Goal: Transaction & Acquisition: Register for event/course

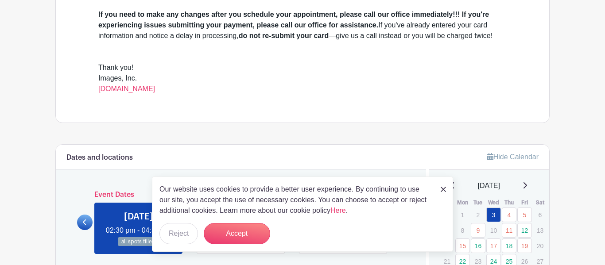
scroll to position [334, 0]
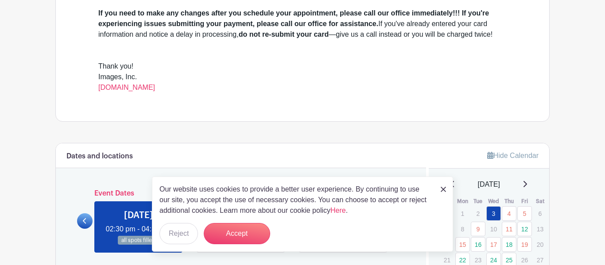
click at [442, 192] on img at bounding box center [442, 189] width 5 height 5
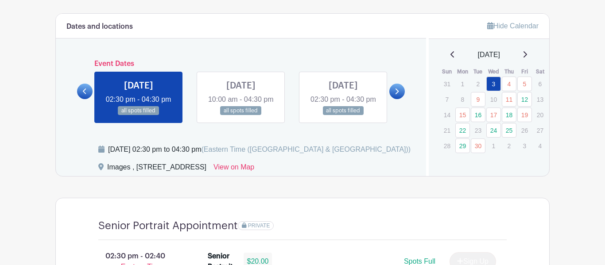
scroll to position [466, 0]
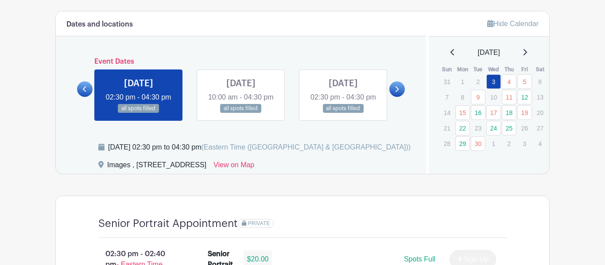
click at [393, 97] on link at bounding box center [396, 88] width 15 height 15
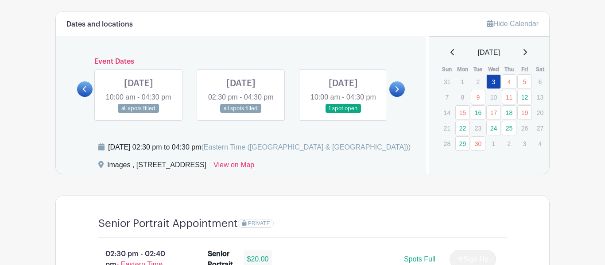
click at [389, 117] on div "FRI Sep 12, 2025 10:00 am - 04:30 pm 1 spot open" at bounding box center [343, 94] width 102 height 51
click at [393, 97] on link at bounding box center [396, 88] width 15 height 15
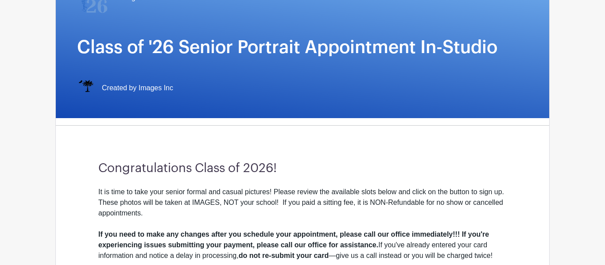
scroll to position [0, 0]
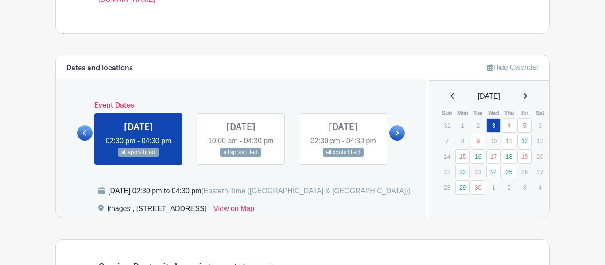
scroll to position [420, 0]
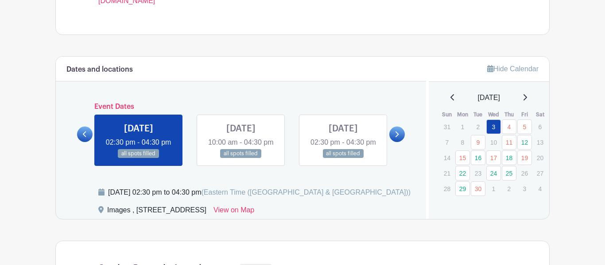
click at [393, 142] on link at bounding box center [396, 134] width 15 height 15
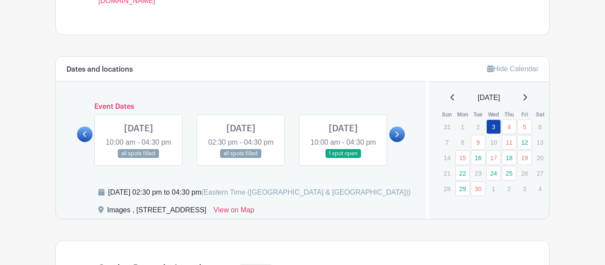
click at [343, 158] on link at bounding box center [343, 158] width 0 height 0
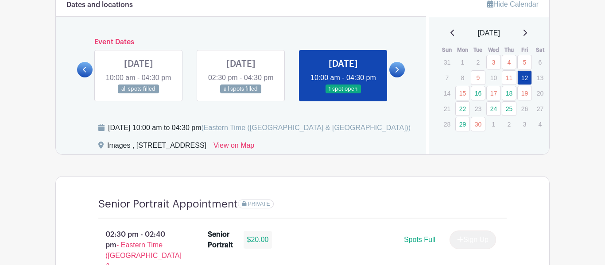
scroll to position [475, 0]
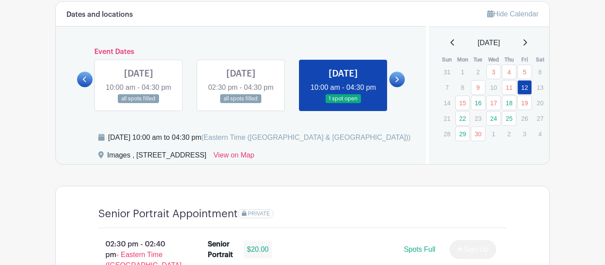
click at [343, 104] on link at bounding box center [343, 104] width 0 height 0
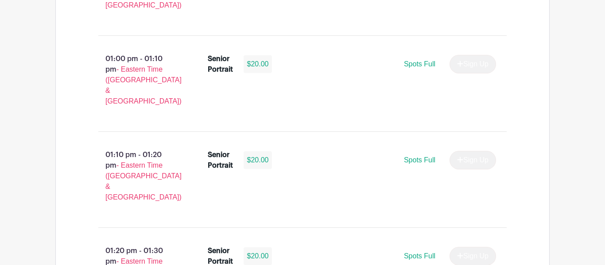
scroll to position [2856, 0]
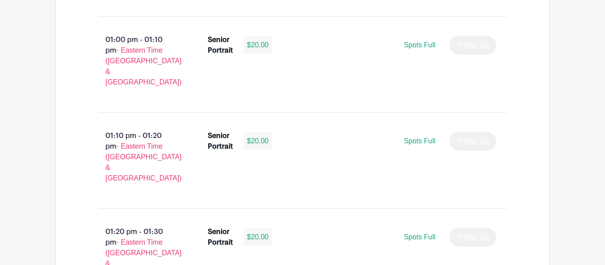
select select "3950"
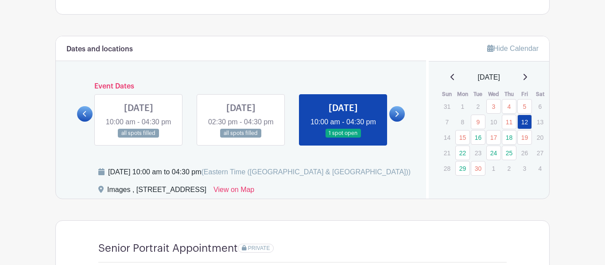
scroll to position [440, 0]
click at [396, 118] on icon at bounding box center [396, 114] width 4 height 7
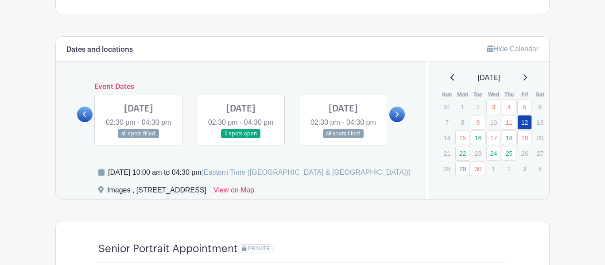
click at [241, 139] on link at bounding box center [241, 139] width 0 height 0
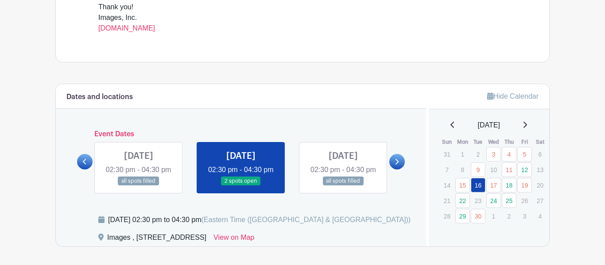
scroll to position [402, 0]
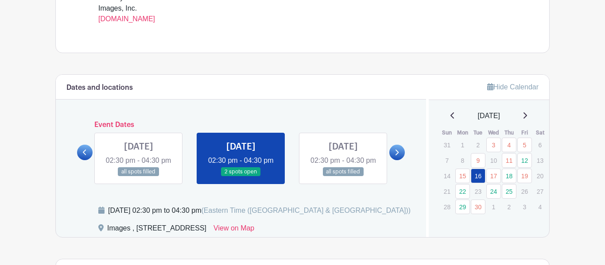
click at [81, 159] on link at bounding box center [84, 152] width 15 height 15
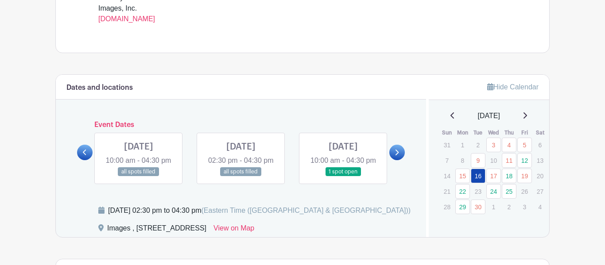
click at [325, 214] on span "(Eastern Time ([GEOGRAPHIC_DATA] & [GEOGRAPHIC_DATA]))" at bounding box center [305, 211] width 209 height 8
click at [343, 177] on link at bounding box center [343, 177] width 0 height 0
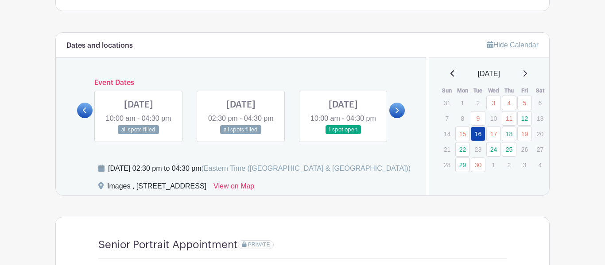
scroll to position [447, 0]
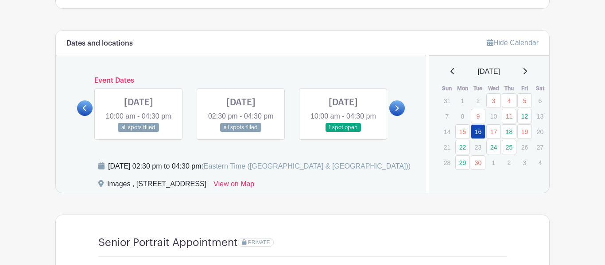
click at [343, 132] on link at bounding box center [343, 132] width 0 height 0
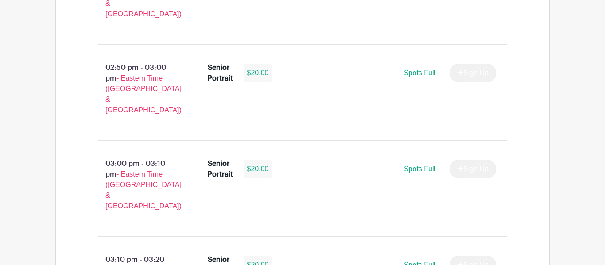
scroll to position [852, 0]
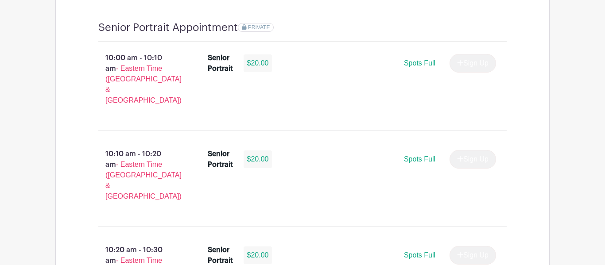
scroll to position [1876, 0]
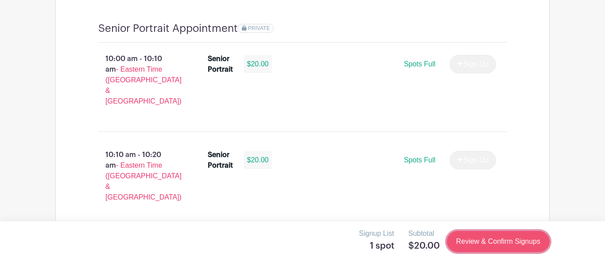
click at [489, 238] on link "Review & Confirm Signups" at bounding box center [498, 241] width 103 height 21
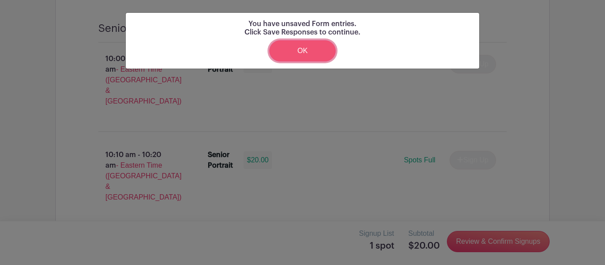
click at [307, 51] on link "OK" at bounding box center [302, 50] width 66 height 21
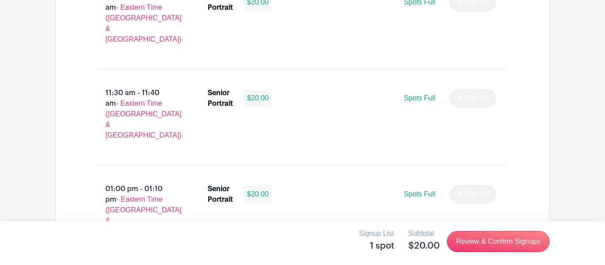
scroll to position [2881, 0]
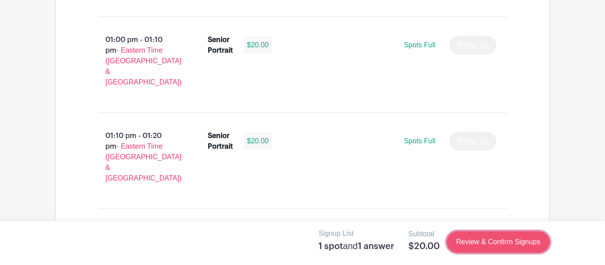
click at [512, 247] on link "Review & Confirm Signups" at bounding box center [498, 241] width 103 height 21
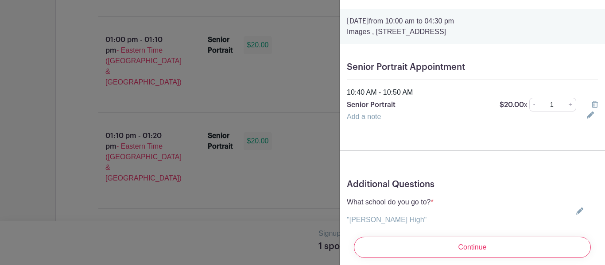
scroll to position [46, 0]
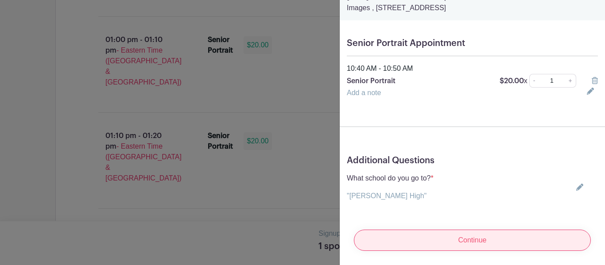
click at [489, 234] on input "Continue" at bounding box center [472, 240] width 237 height 21
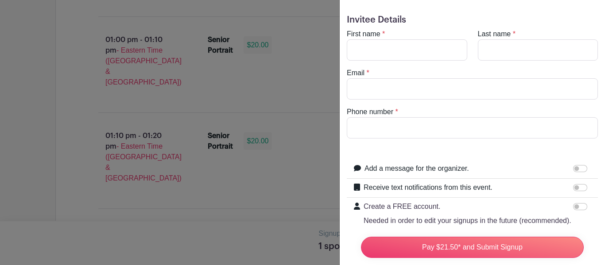
scroll to position [0, 0]
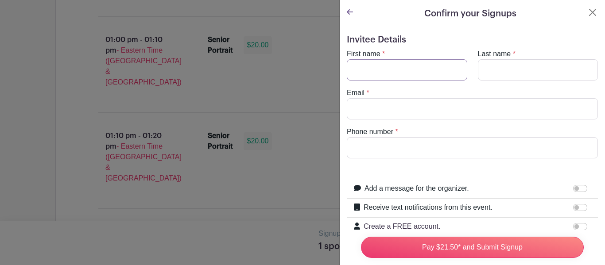
click at [380, 68] on input "First name" at bounding box center [407, 69] width 120 height 21
type input "[DEMOGRAPHIC_DATA]"
click at [520, 67] on input "Last name" at bounding box center [538, 69] width 120 height 21
type input "[PERSON_NAME]"
click at [416, 115] on input "Email" at bounding box center [472, 108] width 251 height 21
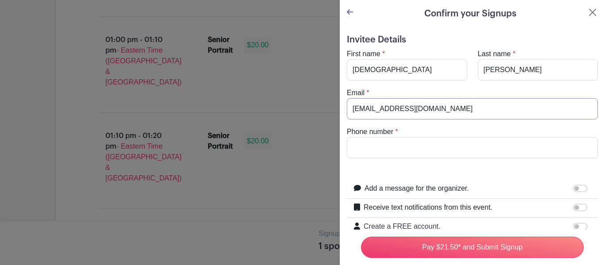
type input "[EMAIL_ADDRESS][DOMAIN_NAME]"
click at [410, 146] on input "Phone number" at bounding box center [472, 147] width 251 height 21
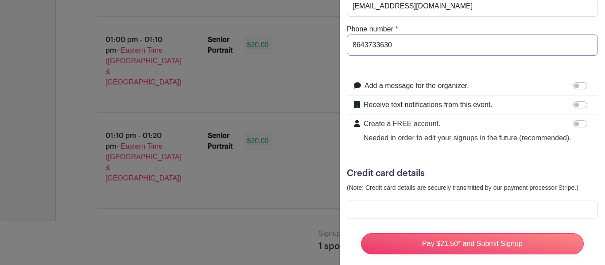
scroll to position [103, 0]
type input "8643733630"
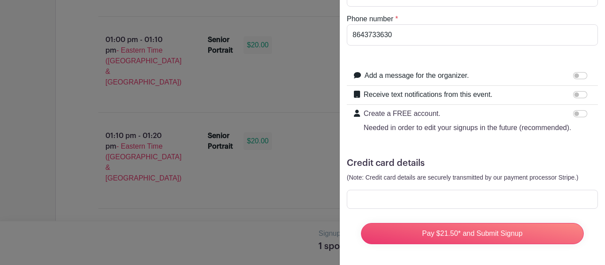
scroll to position [112, 0]
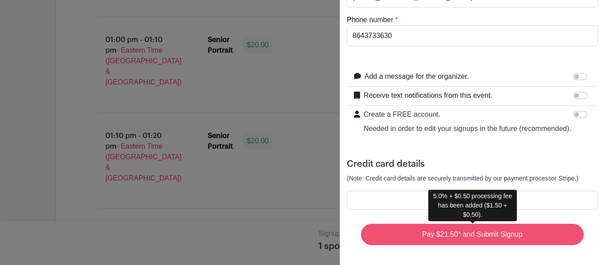
click at [447, 233] on input "Pay $21.50* and Submit Signup" at bounding box center [472, 234] width 223 height 21
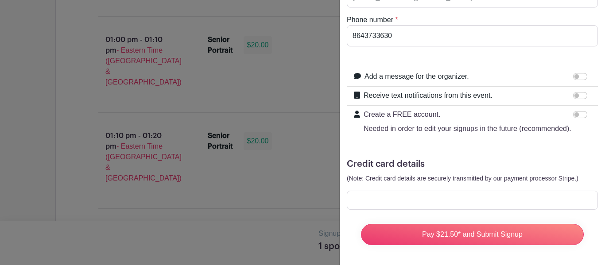
scroll to position [113, 0]
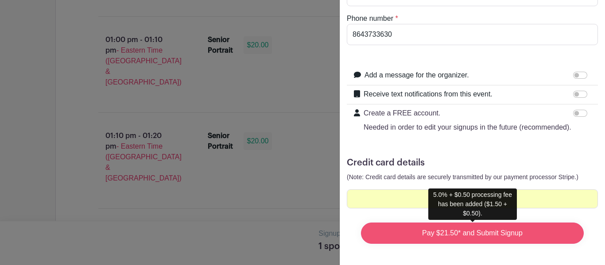
click at [522, 234] on input "Pay $21.50* and Submit Signup" at bounding box center [472, 233] width 223 height 21
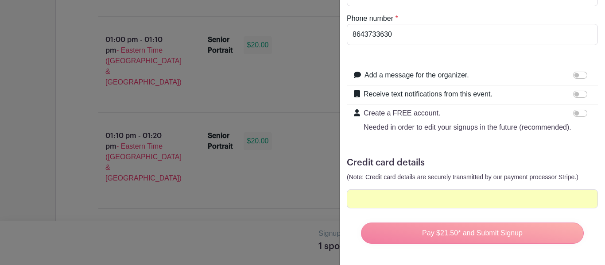
scroll to position [2859, 0]
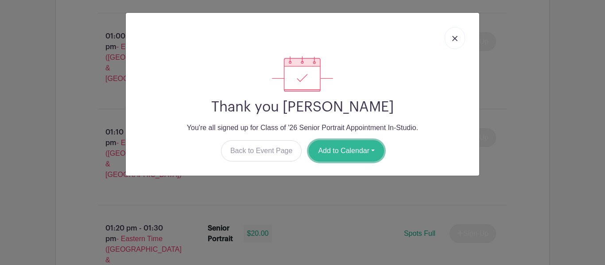
click at [364, 150] on button "Add to Calendar" at bounding box center [345, 150] width 75 height 21
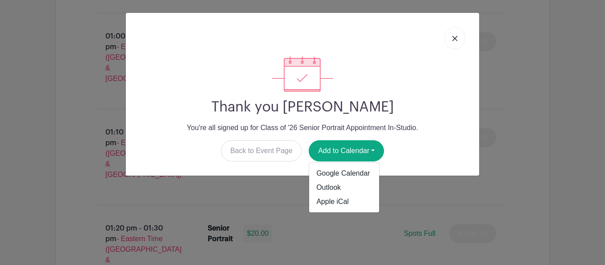
click at [456, 38] on img at bounding box center [454, 38] width 5 height 5
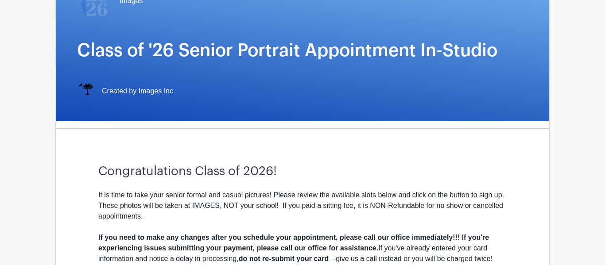
scroll to position [96, 0]
